Goal: Task Accomplishment & Management: Use online tool/utility

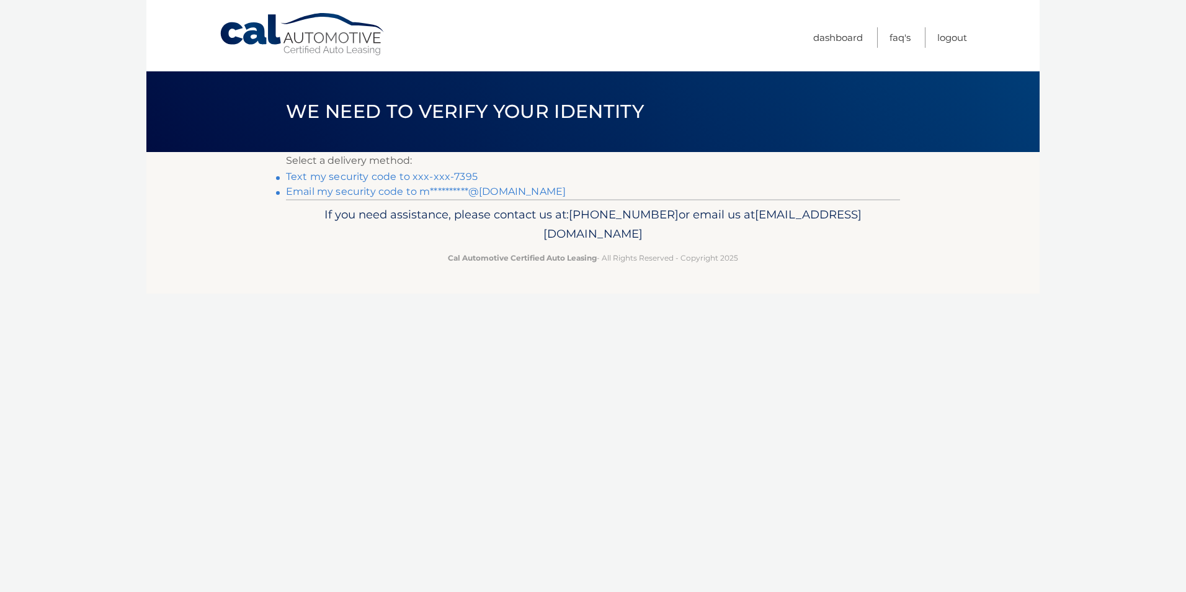
click at [337, 171] on link "Text my security code to xxx-xxx-7395" at bounding box center [382, 177] width 192 height 12
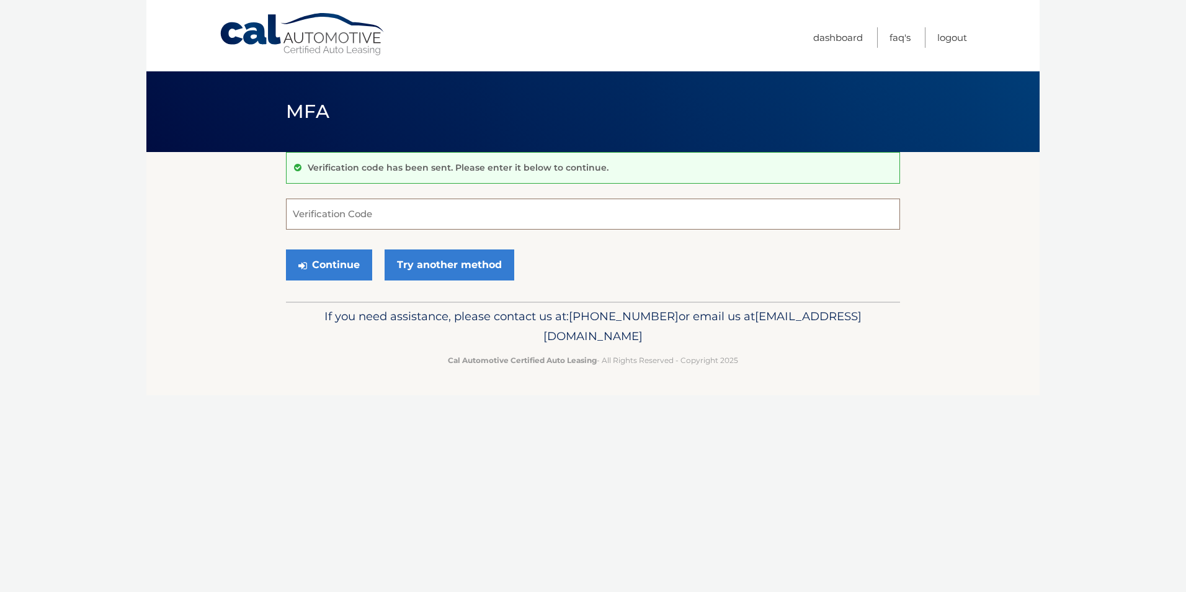
click at [328, 211] on input "Verification Code" at bounding box center [593, 214] width 614 height 31
type input "483992"
click at [343, 264] on button "Continue" at bounding box center [329, 264] width 86 height 31
